Goal: Task Accomplishment & Management: Use online tool/utility

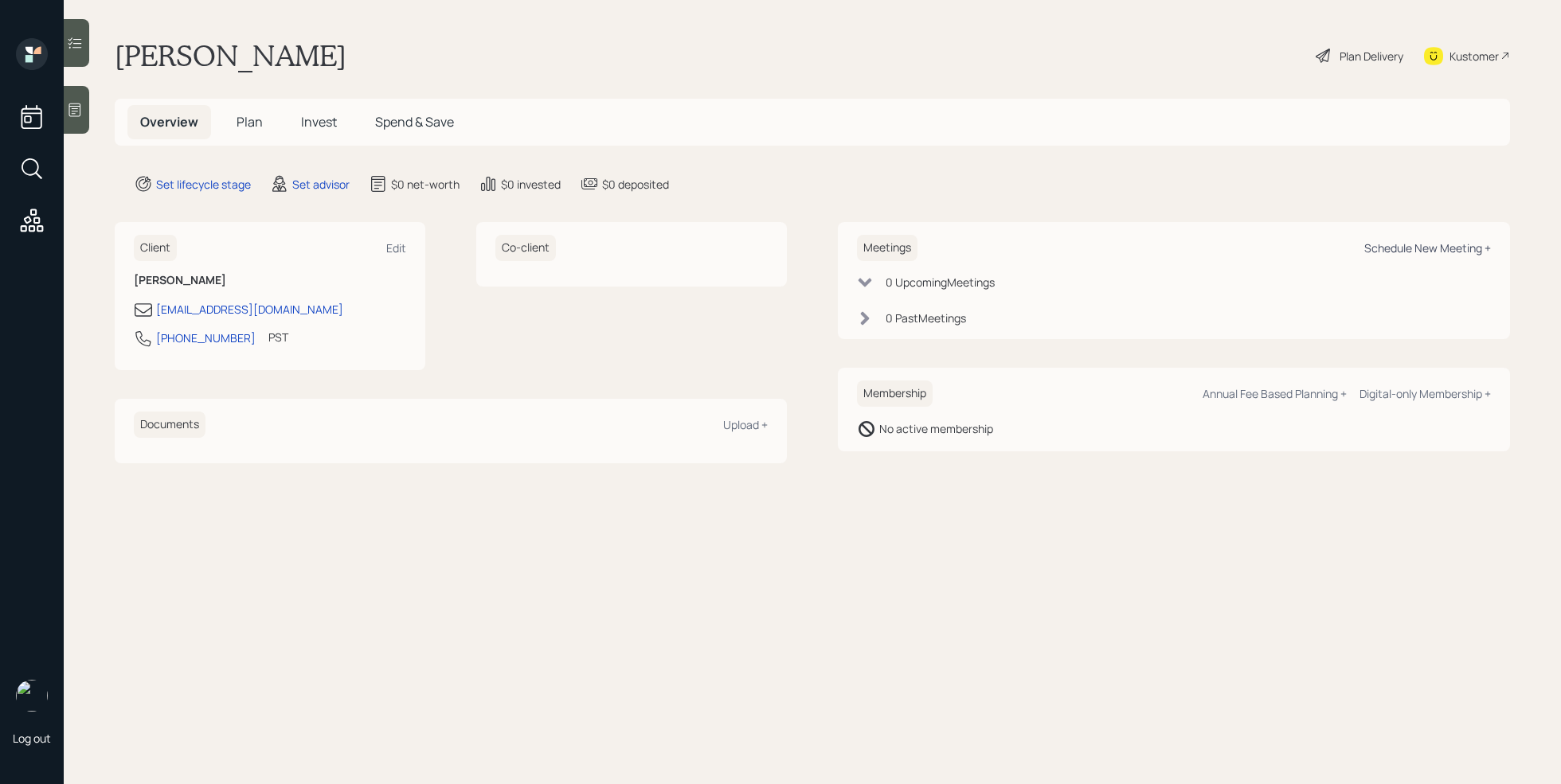
click at [1458, 249] on div "Schedule New Meeting +" at bounding box center [1427, 247] width 127 height 15
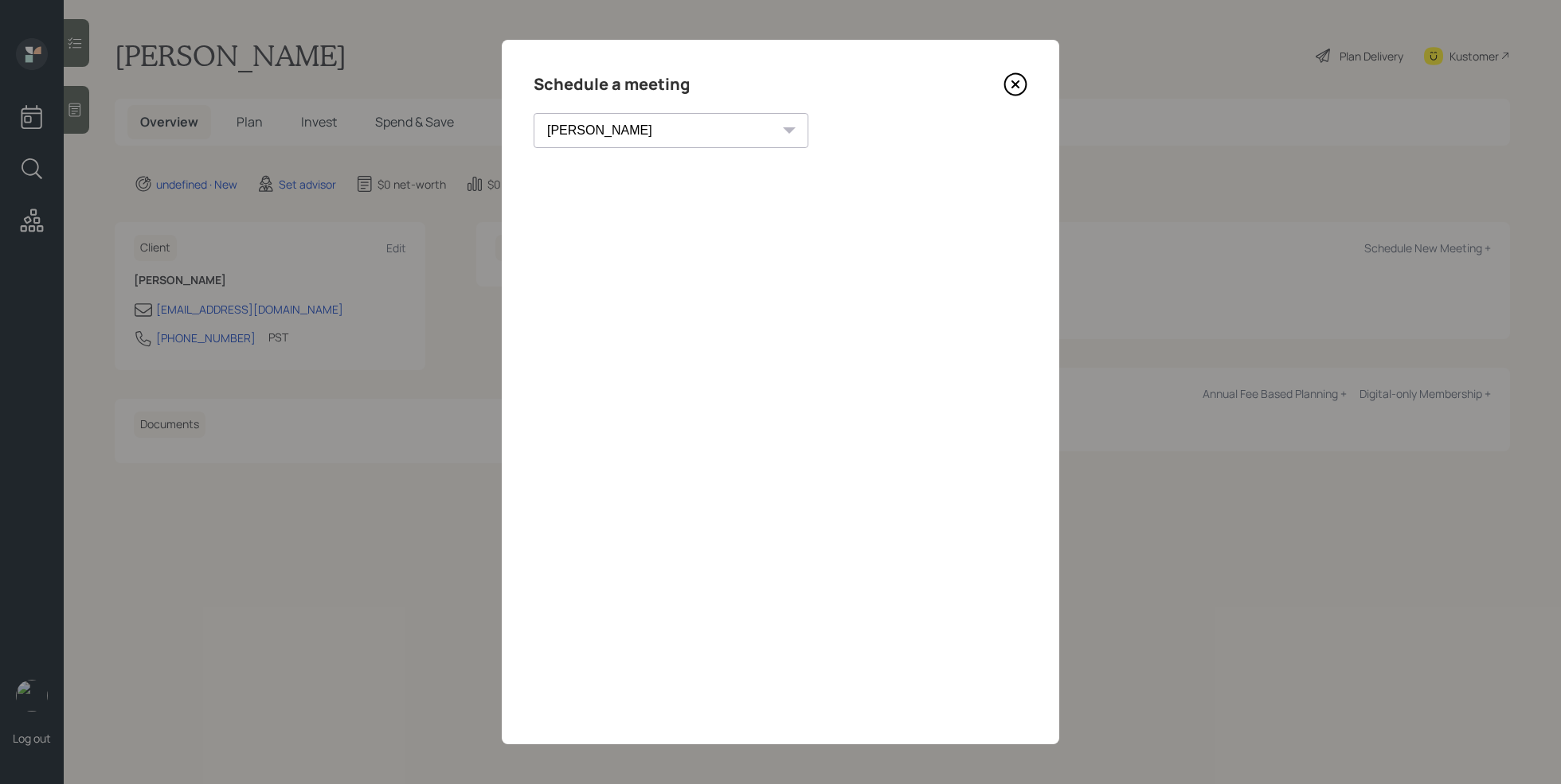
click at [614, 123] on select "[PERSON_NAME] [PERSON_NAME] [PERSON_NAME] [PERSON_NAME] [PERSON_NAME] [PERSON_N…" at bounding box center [670, 131] width 275 height 35
select select "7ee11780-4d8a-424a-8367-23e02165f7ba"
click at [533, 113] on select "[PERSON_NAME] [PERSON_NAME] [PERSON_NAME] [PERSON_NAME] [PERSON_NAME] [PERSON_N…" at bounding box center [670, 131] width 275 height 35
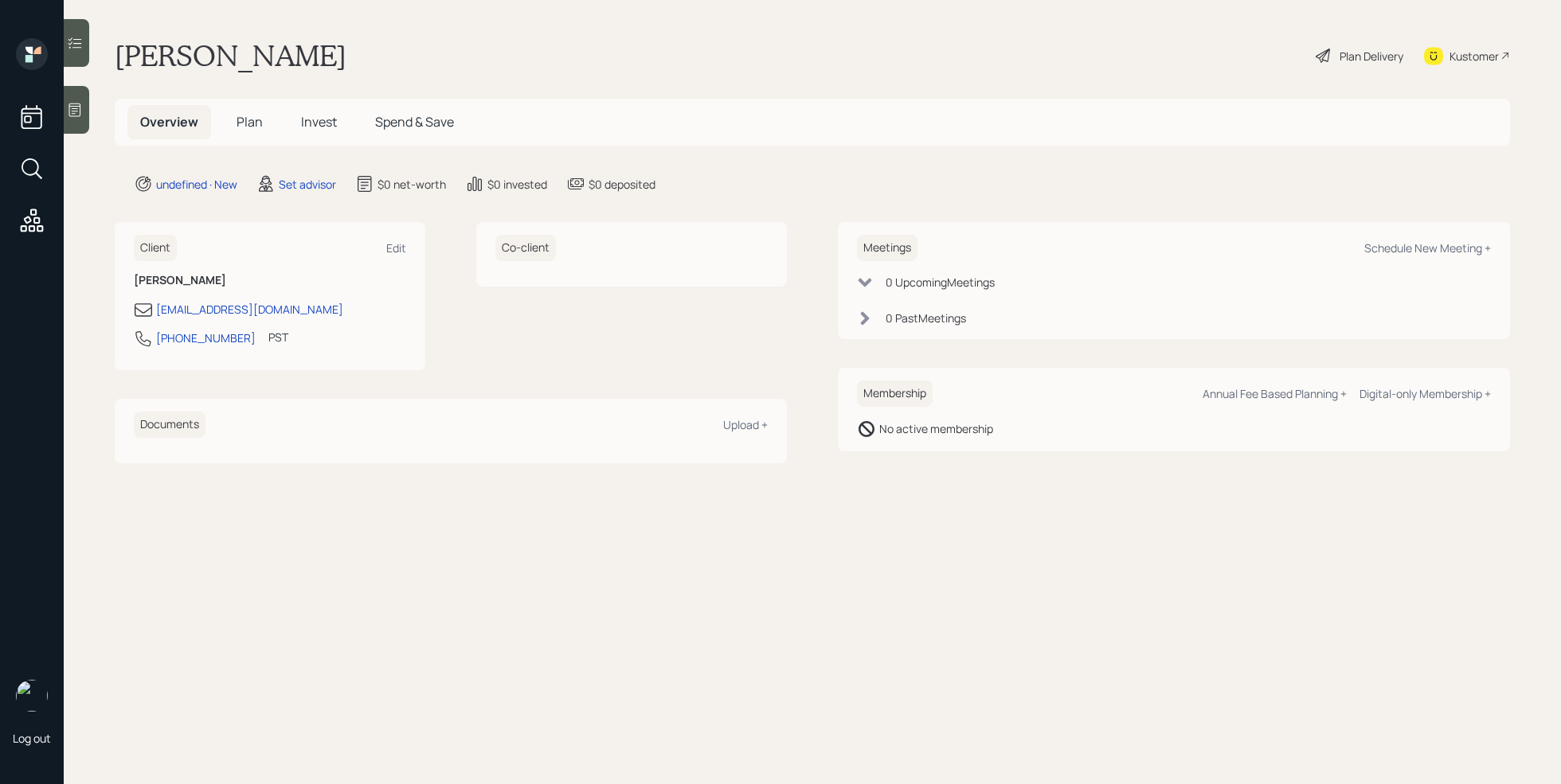
click at [72, 113] on icon at bounding box center [75, 110] width 16 height 16
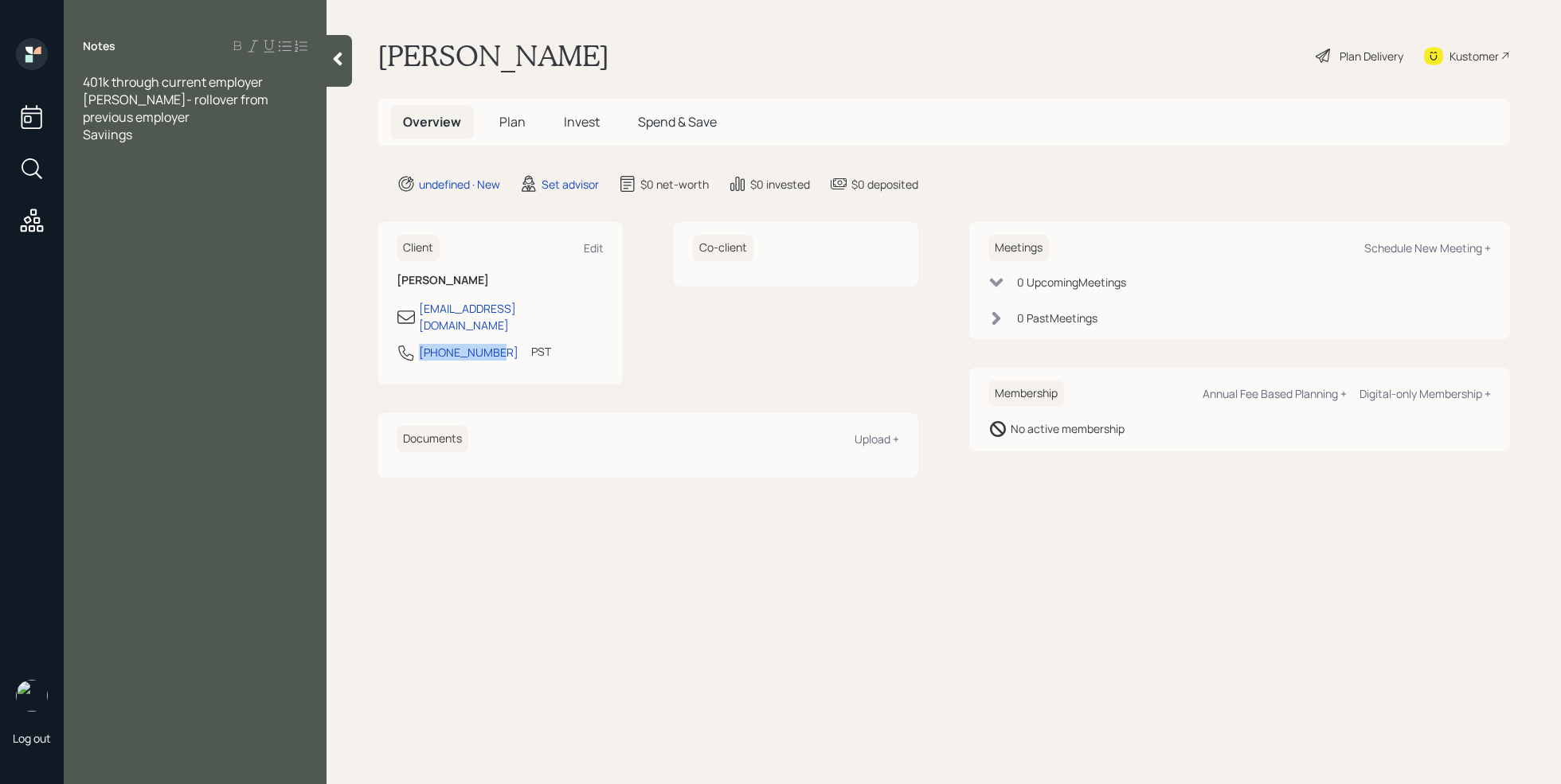
drag, startPoint x: 492, startPoint y: 339, endPoint x: 413, endPoint y: 336, distance: 79.1
click at [413, 343] on div "[PHONE_NUMBER] PST Currently 1:54 PM" at bounding box center [500, 357] width 207 height 29
copy div "[PHONE_NUMBER]"
click at [1484, 53] on div "Kustomer" at bounding box center [1473, 56] width 49 height 17
click at [340, 62] on icon at bounding box center [338, 59] width 9 height 14
